Goal: Navigation & Orientation: Find specific page/section

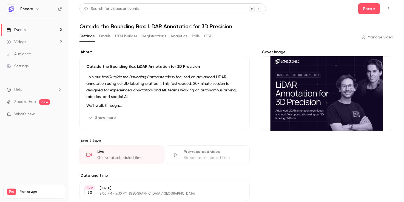
click at [14, 27] on div "Events" at bounding box center [16, 29] width 19 height 5
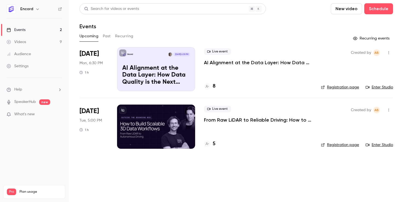
click at [108, 34] on button "Past" at bounding box center [107, 36] width 8 height 9
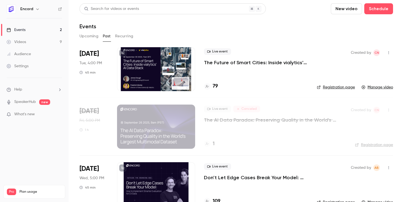
click at [172, 73] on div at bounding box center [156, 69] width 78 height 44
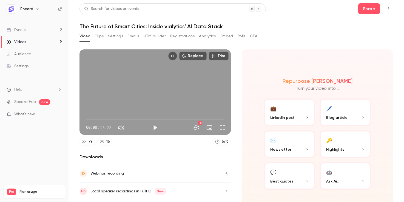
click at [157, 35] on button "UTM builder" at bounding box center [155, 36] width 22 height 9
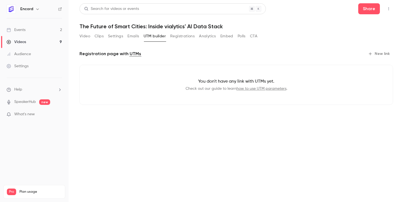
click at [179, 35] on button "Registrations" at bounding box center [182, 36] width 24 height 9
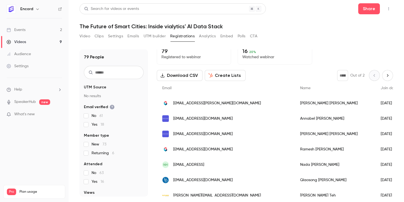
click at [233, 36] on button "Embed" at bounding box center [226, 36] width 13 height 9
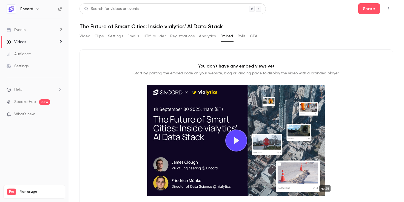
drag, startPoint x: 207, startPoint y: 35, endPoint x: 193, endPoint y: 37, distance: 14.4
click at [207, 35] on button "Analytics" at bounding box center [207, 36] width 17 height 9
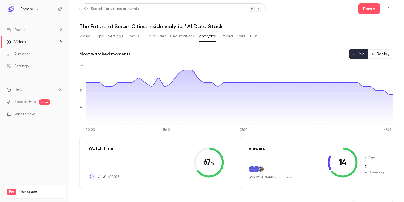
click at [181, 36] on button "Registrations" at bounding box center [182, 36] width 24 height 9
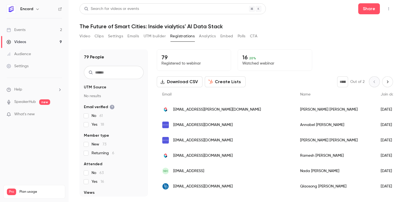
drag, startPoint x: 137, startPoint y: 38, endPoint x: 118, endPoint y: 39, distance: 19.2
click at [137, 38] on button "Emails" at bounding box center [133, 36] width 12 height 9
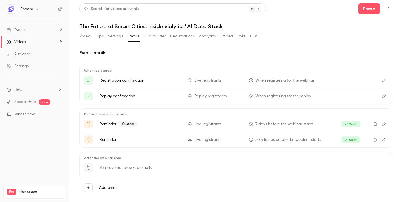
click at [95, 35] on button "Clips" at bounding box center [99, 36] width 9 height 9
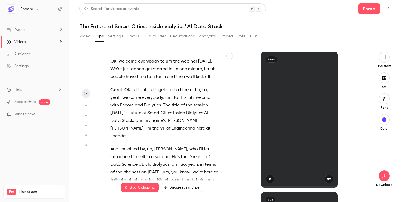
click at [76, 35] on main "Search for videos or events Share The Future of Smart Cities: Inside vialytics'…" at bounding box center [237, 101] width 336 height 202
click at [80, 35] on button "Video" at bounding box center [85, 36] width 11 height 9
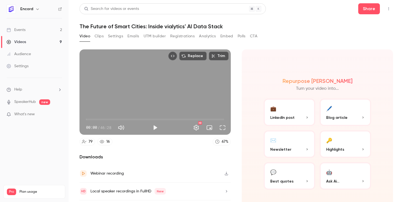
click at [108, 35] on button "Settings" at bounding box center [115, 36] width 15 height 9
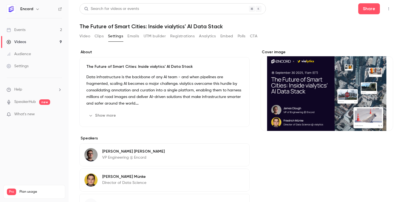
click at [135, 35] on button "Emails" at bounding box center [133, 36] width 12 height 9
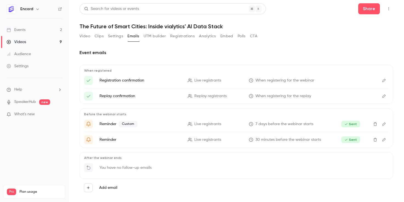
click at [154, 39] on button "UTM builder" at bounding box center [155, 36] width 22 height 9
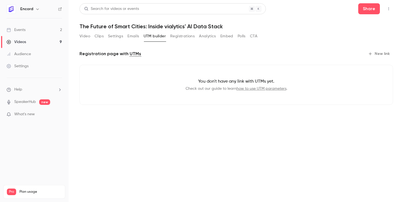
click at [138, 36] on button "Emails" at bounding box center [133, 36] width 12 height 9
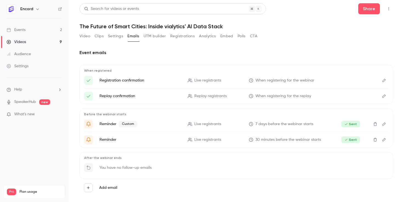
click at [159, 38] on button "UTM builder" at bounding box center [155, 36] width 22 height 9
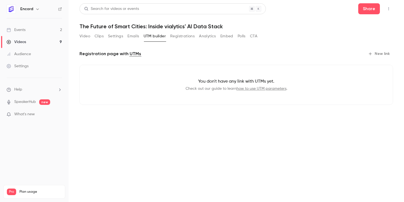
click at [182, 37] on button "Registrations" at bounding box center [182, 36] width 24 height 9
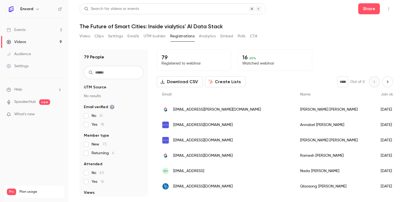
drag, startPoint x: 254, startPoint y: 32, endPoint x: 256, endPoint y: 36, distance: 3.9
click at [254, 33] on button "CTA" at bounding box center [253, 36] width 7 height 9
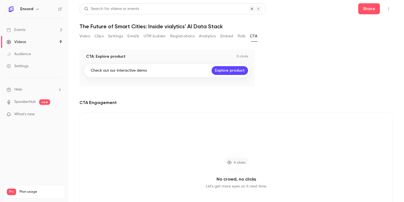
click at [388, 9] on icon "Top Bar Actions" at bounding box center [389, 9] width 4 height 4
click at [388, 9] on div at bounding box center [202, 101] width 404 height 202
click at [179, 35] on button "Registrations" at bounding box center [182, 36] width 24 height 9
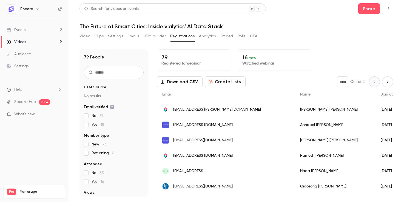
click at [157, 37] on button "UTM builder" at bounding box center [155, 36] width 22 height 9
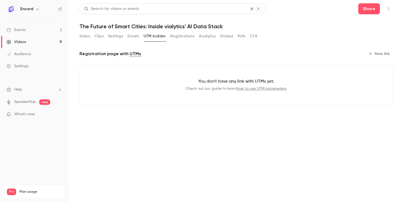
click at [127, 37] on div "Video Clips Settings Emails UTM builder Registrations Analytics Embed Polls CTA" at bounding box center [169, 36] width 178 height 9
click at [131, 35] on button "Emails" at bounding box center [133, 36] width 12 height 9
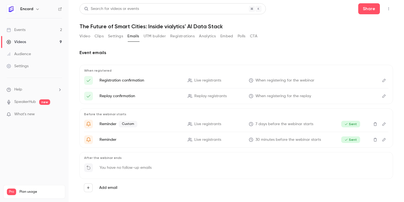
click at [112, 36] on button "Settings" at bounding box center [115, 36] width 15 height 9
